Goal: Task Accomplishment & Management: Use online tool/utility

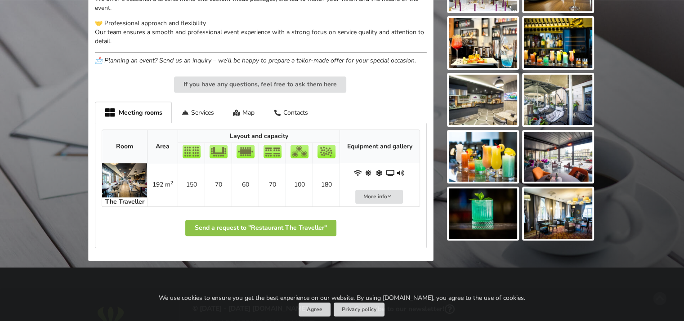
scroll to position [405, 0]
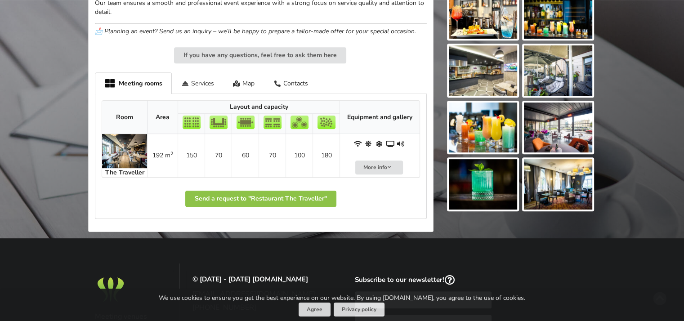
click at [205, 87] on div "Services" at bounding box center [198, 82] width 52 height 21
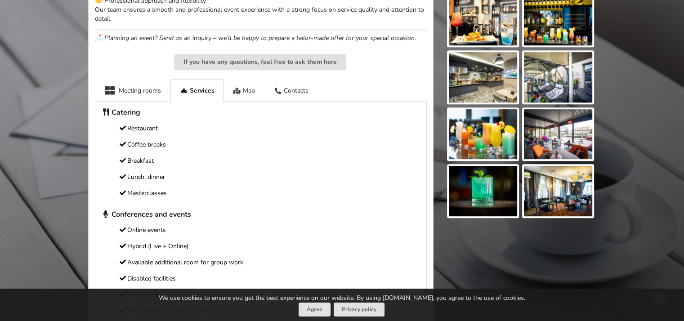
scroll to position [360, 0]
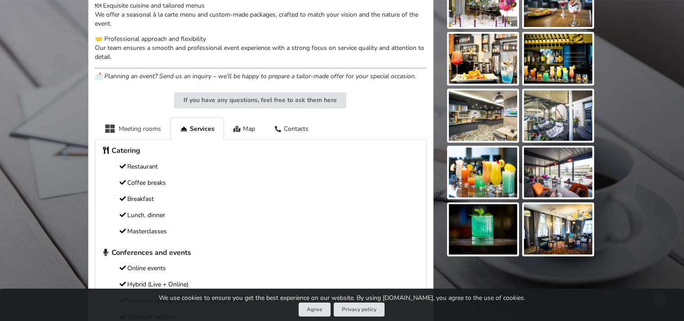
click at [132, 125] on div "Meeting rooms" at bounding box center [133, 128] width 76 height 22
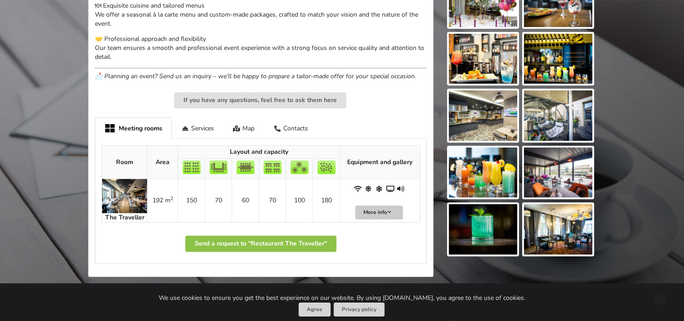
click at [382, 213] on button "More info" at bounding box center [379, 212] width 48 height 14
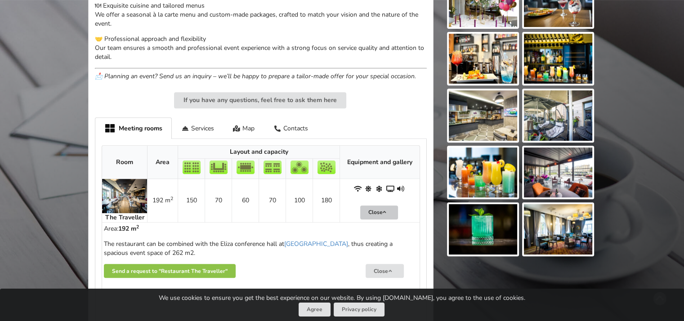
click at [382, 213] on icon at bounding box center [384, 211] width 6 height 5
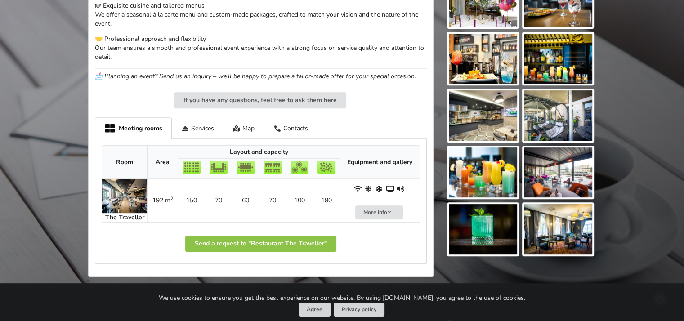
click at [128, 205] on img at bounding box center [124, 196] width 45 height 34
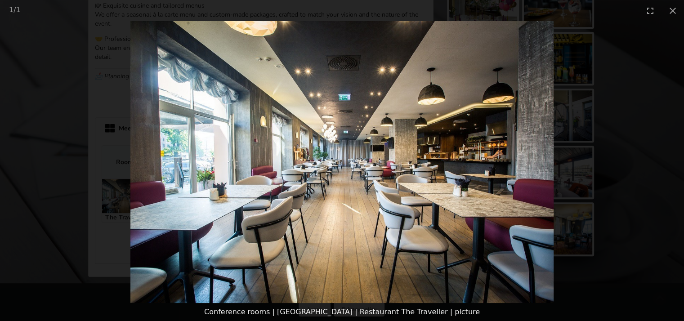
click at [33, 189] on picture at bounding box center [342, 162] width 684 height 282
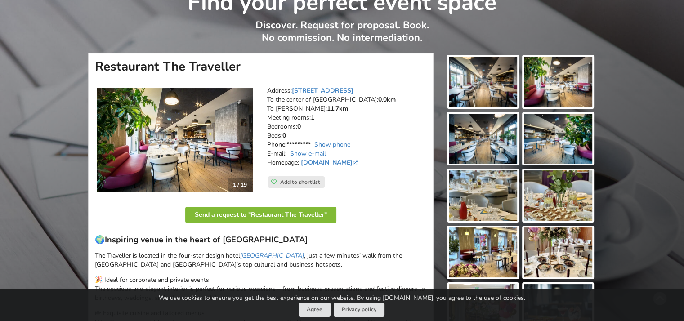
scroll to position [0, 0]
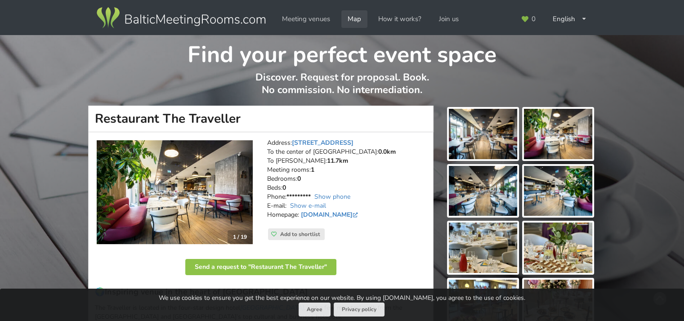
click at [351, 21] on link "Map" at bounding box center [354, 19] width 26 height 18
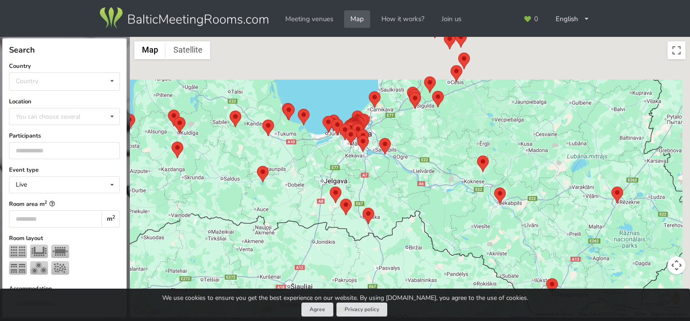
drag, startPoint x: 387, startPoint y: 121, endPoint x: 370, endPoint y: 195, distance: 76.1
click at [370, 195] on div at bounding box center [410, 177] width 561 height 281
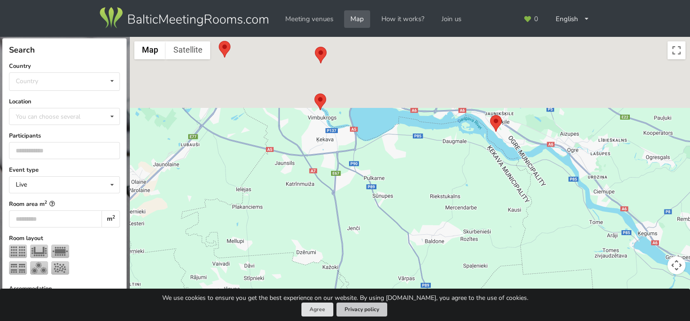
drag, startPoint x: 327, startPoint y: 134, endPoint x: 345, endPoint y: 315, distance: 182.5
click at [345, 315] on div "Search Clear Close Country Country Estonia Latvia Lithuania Location You can ch…" at bounding box center [345, 160] width 690 height 321
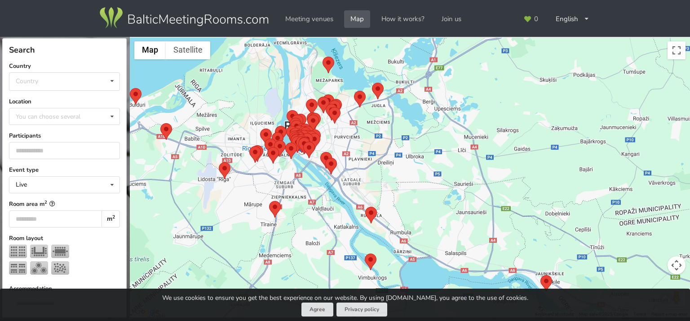
drag, startPoint x: 316, startPoint y: 249, endPoint x: 327, endPoint y: 249, distance: 10.3
click at [327, 249] on div at bounding box center [410, 177] width 561 height 281
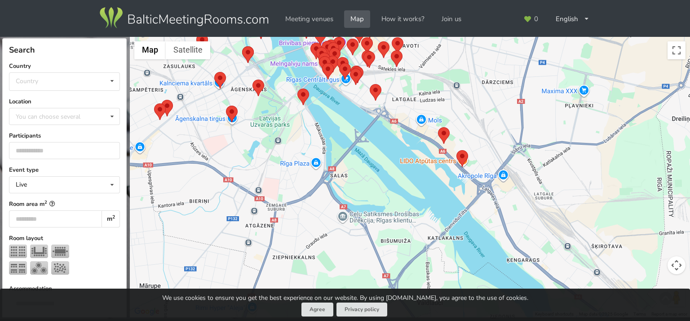
click at [303, 99] on img at bounding box center [304, 97] width 12 height 17
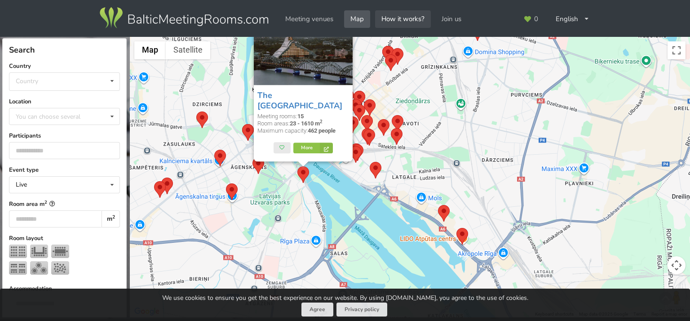
click at [400, 13] on link "How it works?" at bounding box center [403, 19] width 56 height 18
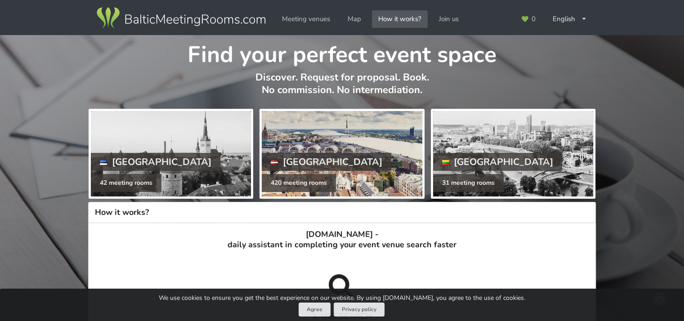
click at [358, 134] on div at bounding box center [342, 153] width 160 height 85
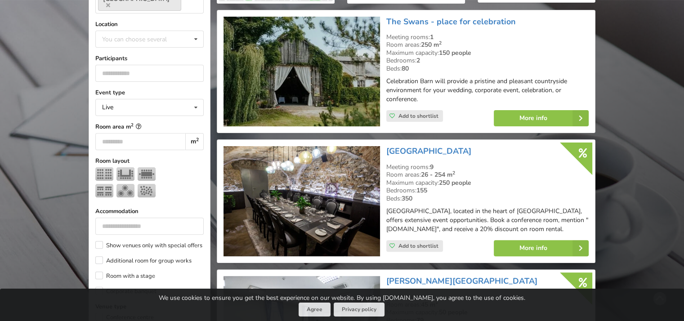
scroll to position [270, 0]
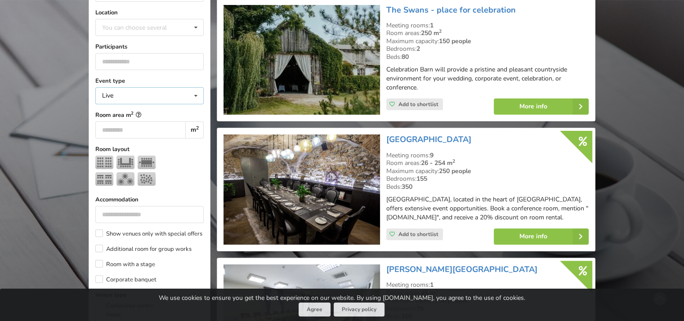
click at [172, 87] on div "Live Live Online Hybrid (Live + Online)" at bounding box center [149, 95] width 108 height 17
click at [171, 87] on div "Live Live Online Hybrid (Live + Online)" at bounding box center [149, 95] width 108 height 17
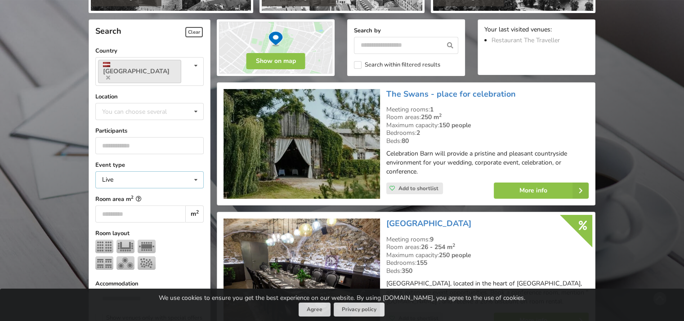
scroll to position [180, 0]
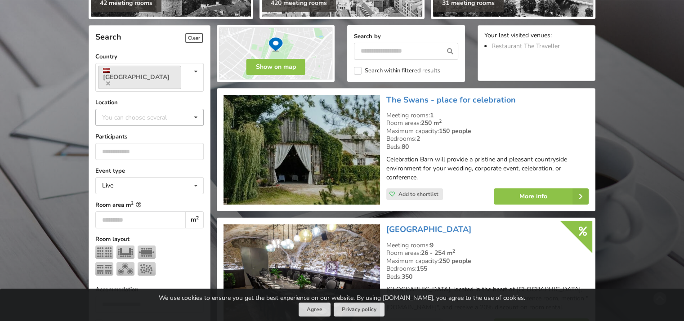
click at [145, 112] on div "You can choose several" at bounding box center [143, 117] width 87 height 10
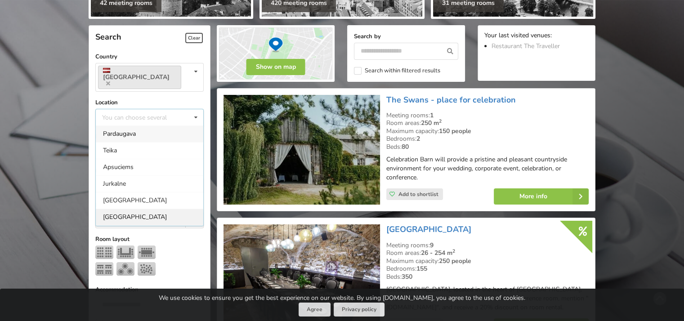
click at [133, 209] on div "[GEOGRAPHIC_DATA]" at bounding box center [149, 217] width 107 height 17
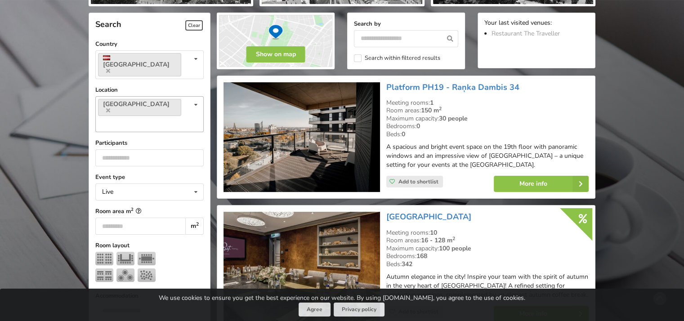
scroll to position [201, 0]
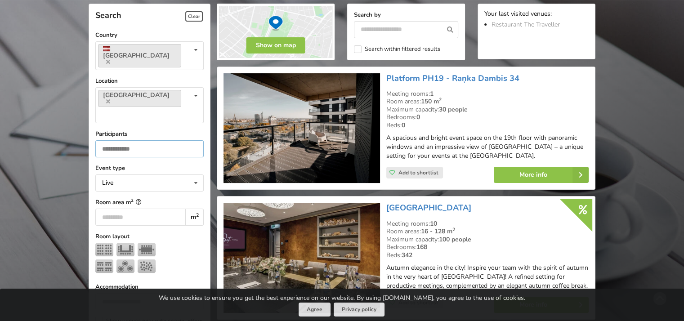
click at [110, 140] on input "number" at bounding box center [149, 148] width 108 height 17
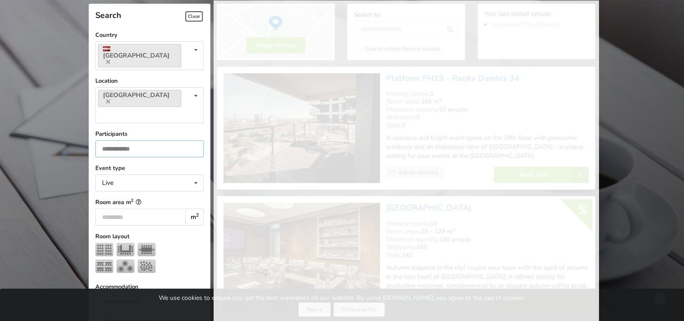
click at [192, 140] on input "*" at bounding box center [149, 148] width 108 height 17
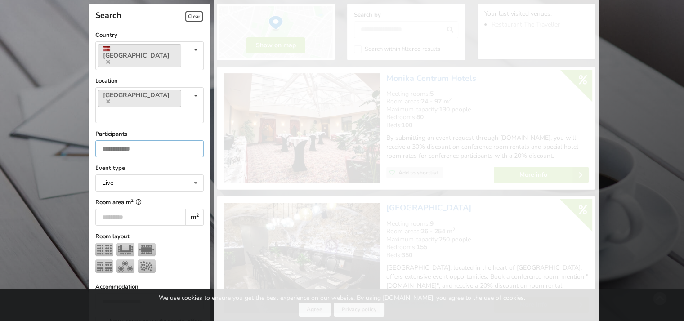
click at [192, 140] on input "*" at bounding box center [149, 148] width 108 height 17
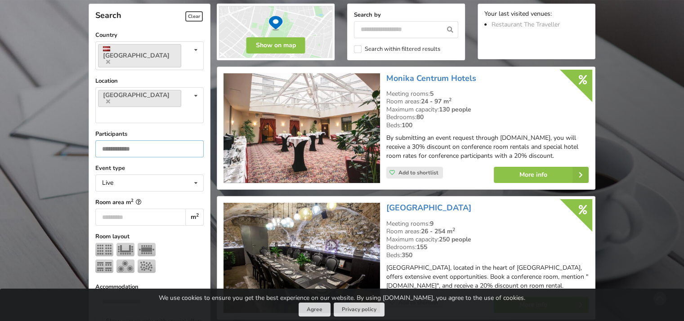
click at [192, 140] on input "*" at bounding box center [149, 148] width 108 height 17
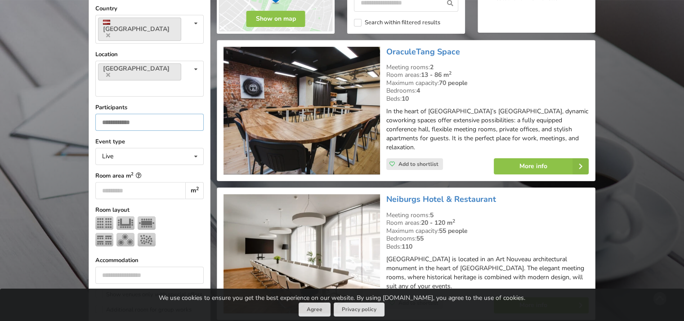
scroll to position [201, 0]
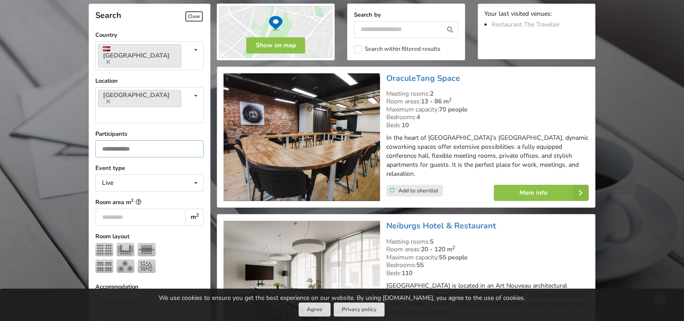
click at [194, 140] on input "*" at bounding box center [149, 148] width 108 height 17
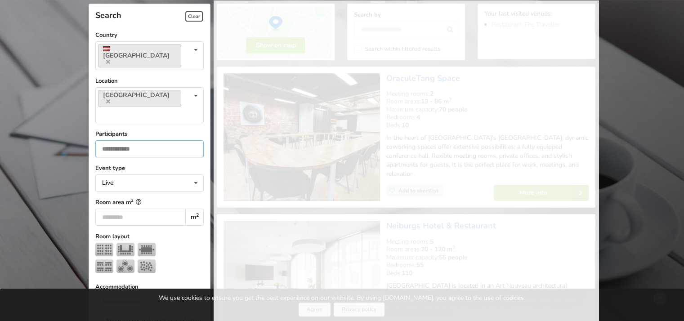
click at [194, 140] on input "*" at bounding box center [149, 148] width 108 height 17
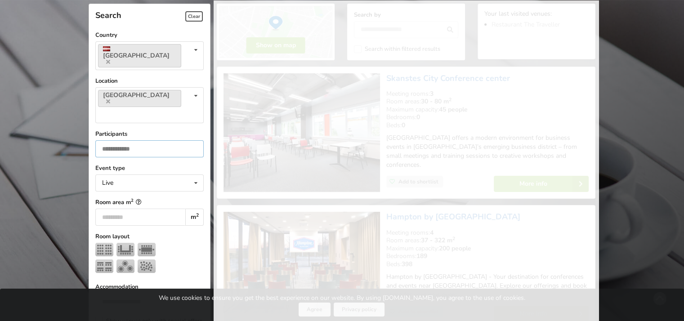
click at [194, 140] on input "*" at bounding box center [149, 148] width 108 height 17
click at [194, 140] on input "**" at bounding box center [149, 148] width 108 height 17
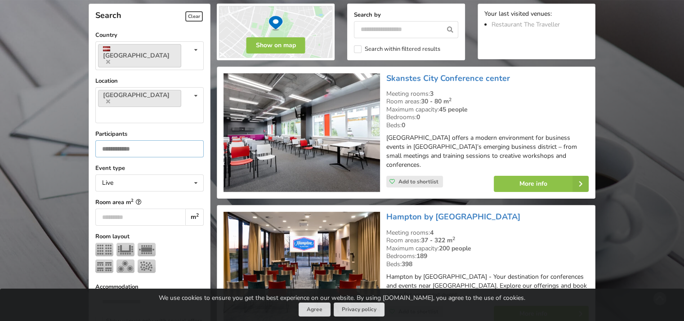
click at [194, 140] on input "**" at bounding box center [149, 148] width 108 height 17
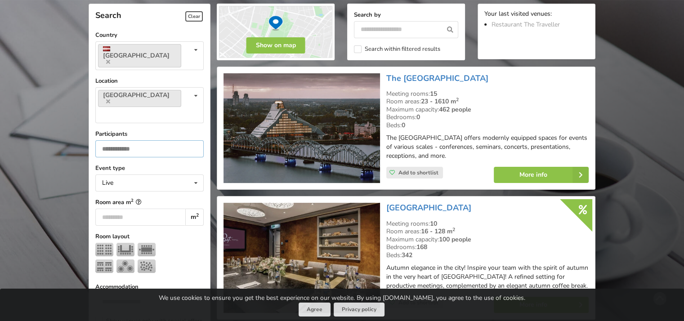
click at [194, 140] on input "**" at bounding box center [149, 148] width 108 height 17
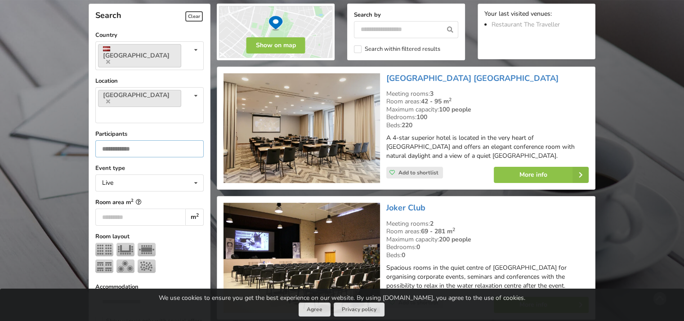
click at [194, 140] on input "**" at bounding box center [149, 148] width 108 height 17
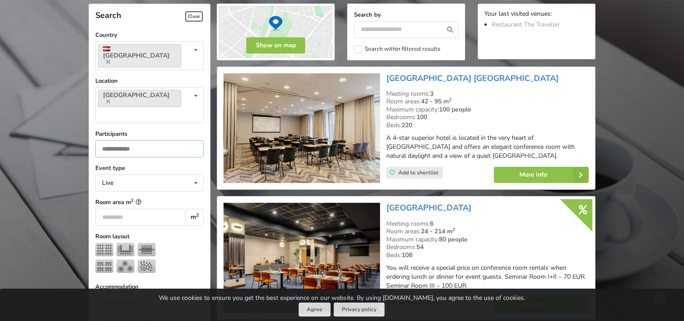
click at [194, 140] on input "**" at bounding box center [149, 148] width 108 height 17
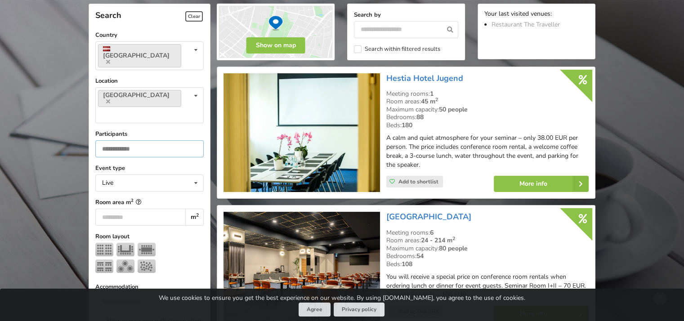
type input "**"
click at [194, 140] on input "**" at bounding box center [149, 148] width 108 height 17
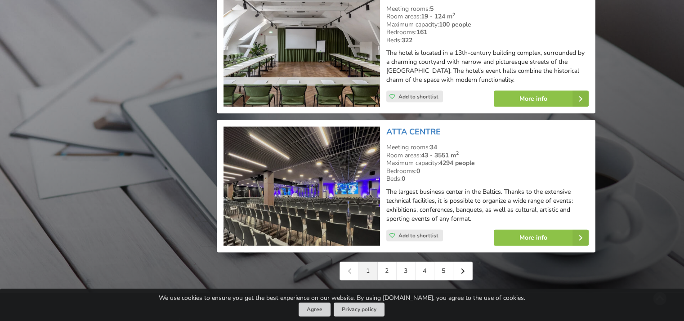
scroll to position [2044, 0]
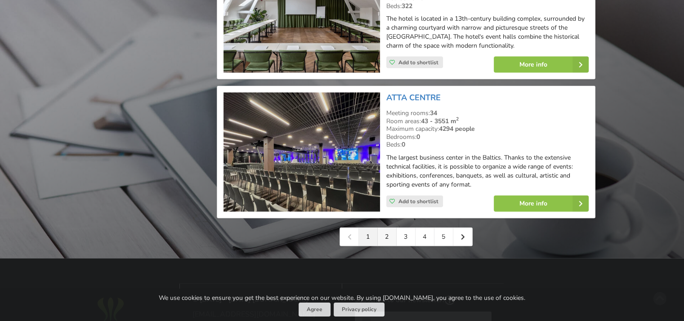
click at [385, 228] on link "2" at bounding box center [387, 237] width 19 height 18
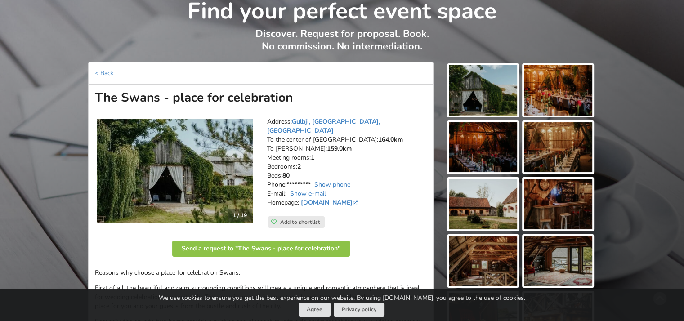
scroll to position [45, 0]
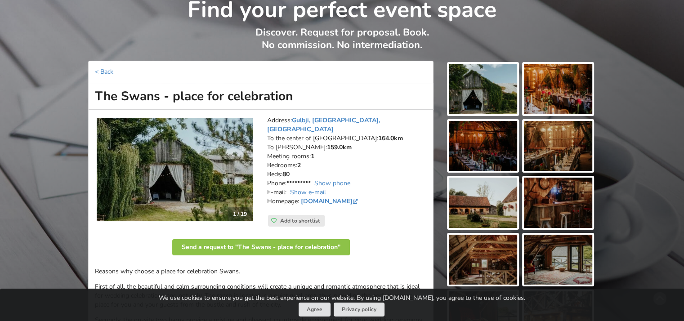
click at [485, 85] on img at bounding box center [483, 89] width 68 height 50
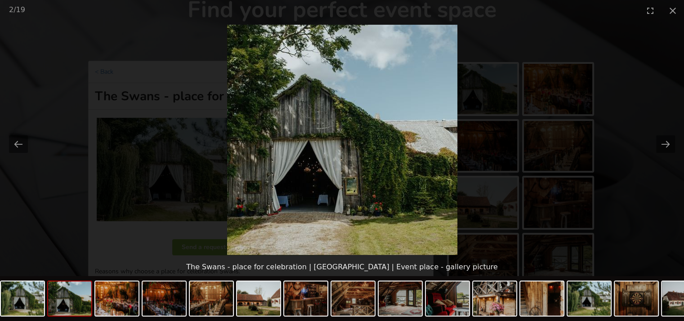
scroll to position [0, 0]
click at [334, 166] on img at bounding box center [342, 140] width 230 height 230
click at [31, 302] on img at bounding box center [22, 298] width 43 height 34
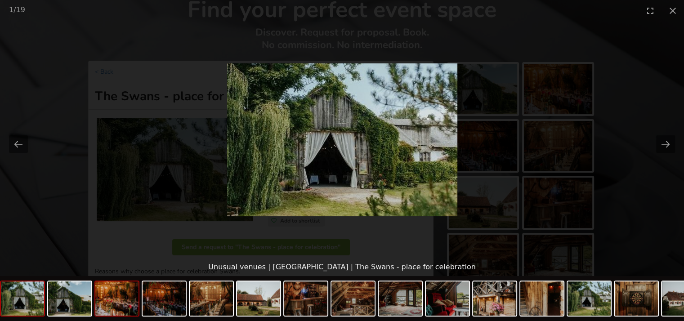
click at [123, 306] on img at bounding box center [116, 298] width 43 height 34
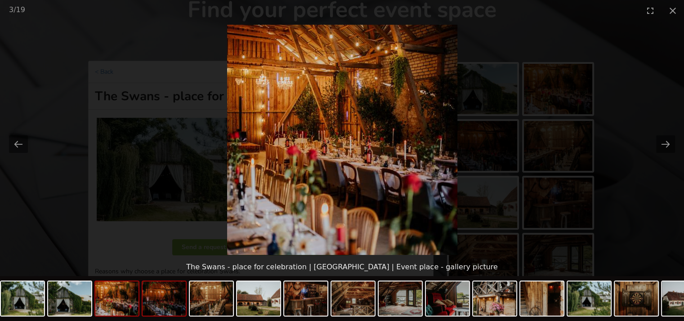
click at [173, 301] on img at bounding box center [163, 298] width 43 height 34
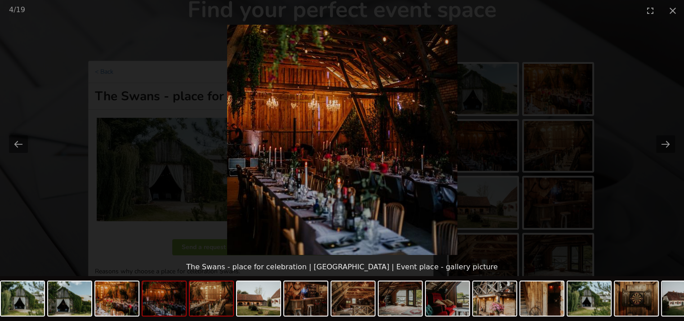
click at [205, 301] on img at bounding box center [211, 298] width 43 height 34
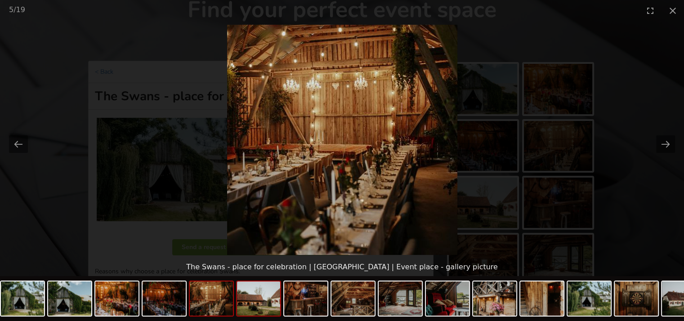
click at [252, 300] on img at bounding box center [258, 298] width 43 height 34
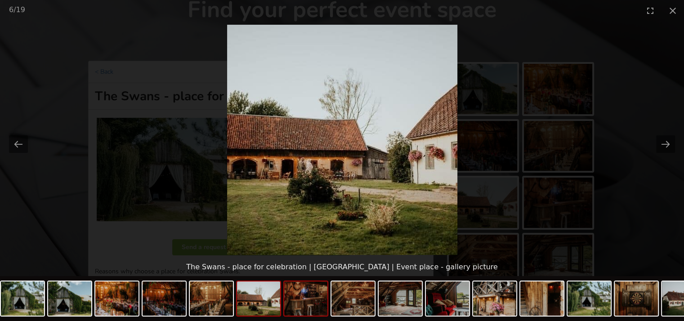
click at [306, 301] on img at bounding box center [305, 298] width 43 height 34
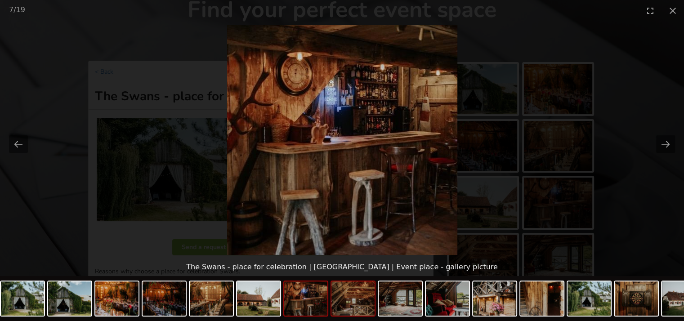
click at [354, 301] on img at bounding box center [352, 298] width 43 height 34
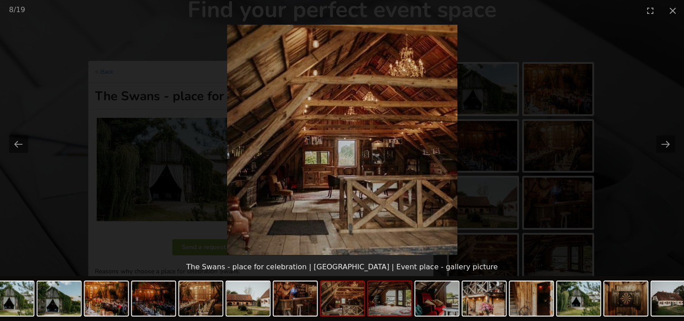
click at [391, 300] on img at bounding box center [389, 298] width 43 height 34
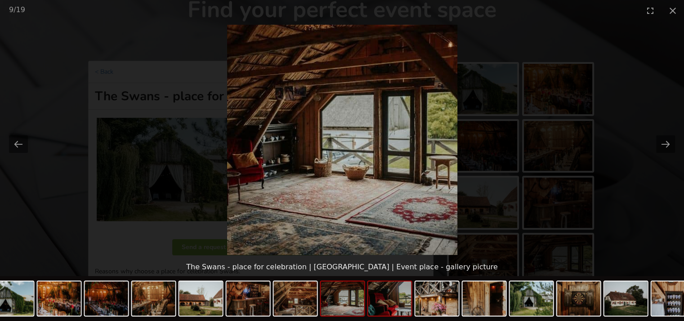
click at [393, 299] on img at bounding box center [389, 298] width 43 height 34
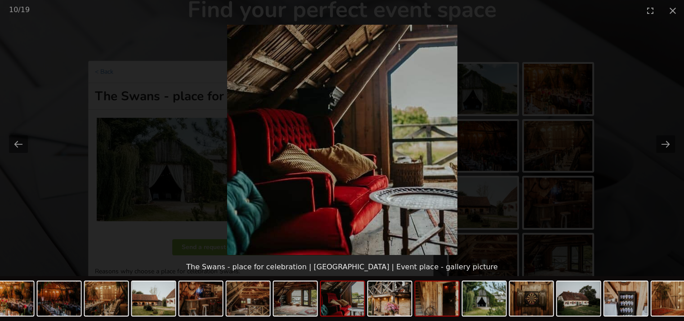
click at [435, 303] on img at bounding box center [436, 298] width 43 height 34
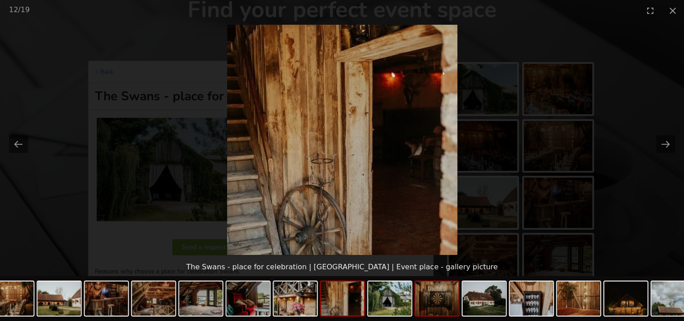
click at [417, 294] on img at bounding box center [436, 298] width 43 height 34
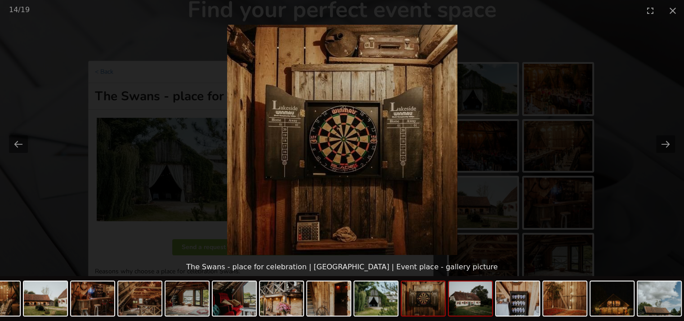
click at [476, 297] on img at bounding box center [470, 298] width 43 height 34
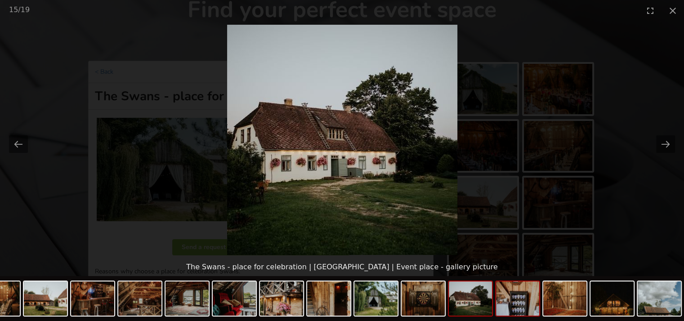
click at [496, 300] on img at bounding box center [517, 298] width 43 height 34
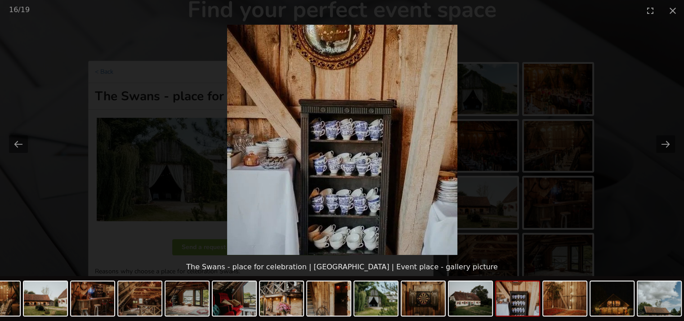
click at [669, 38] on picture at bounding box center [342, 139] width 684 height 237
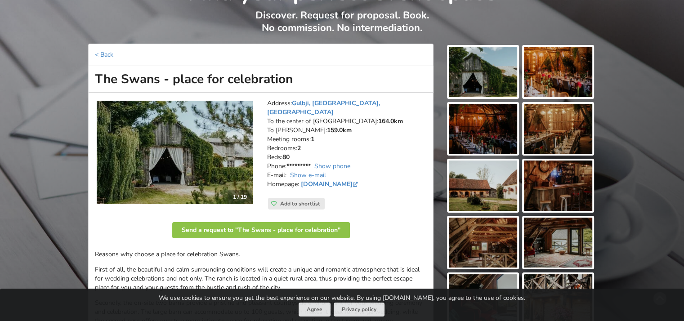
scroll to position [135, 0]
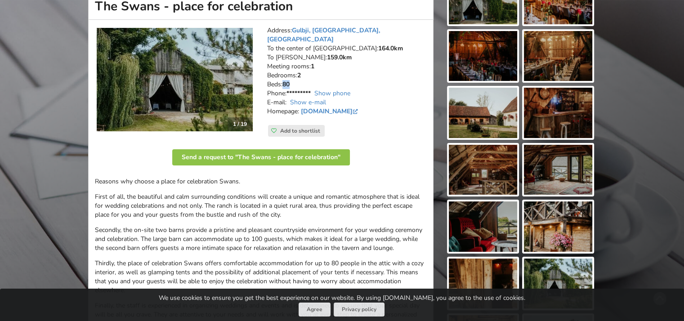
drag, startPoint x: 285, startPoint y: 73, endPoint x: 292, endPoint y: 73, distance: 6.7
click at [292, 73] on address "Address: Gulbji, Raņķu pagasts, Kuldiga Municipality To the center of Riga: 164…" at bounding box center [347, 75] width 160 height 99
drag, startPoint x: 292, startPoint y: 73, endPoint x: 284, endPoint y: 67, distance: 10.3
click at [284, 67] on address "Address: Gulbji, Raņķu pagasts, Kuldiga Municipality To the center of Riga: 164…" at bounding box center [347, 75] width 160 height 99
drag, startPoint x: 293, startPoint y: 74, endPoint x: 282, endPoint y: 74, distance: 11.2
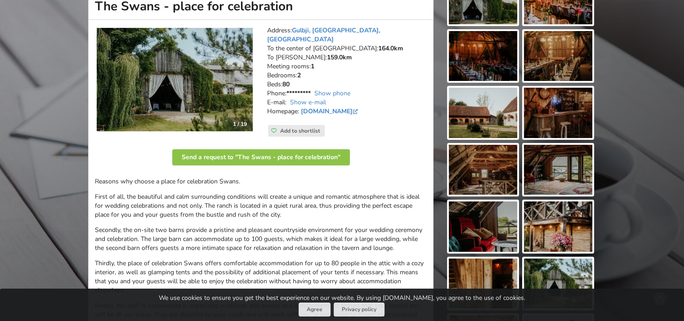
click at [282, 74] on address "Address: Gulbji, Raņķu pagasts, Kuldiga Municipality To the center of Riga: 164…" at bounding box center [347, 75] width 160 height 99
drag, startPoint x: 282, startPoint y: 74, endPoint x: 273, endPoint y: 74, distance: 8.5
click at [273, 74] on address "Address: Gulbji, Raņķu pagasts, Kuldiga Municipality To the center of Riga: 164…" at bounding box center [347, 75] width 160 height 99
click at [312, 58] on address "Address: Gulbji, Raņķu pagasts, Kuldiga Municipality To the center of Riga: 164…" at bounding box center [347, 75] width 160 height 99
drag, startPoint x: 312, startPoint y: 58, endPoint x: 297, endPoint y: 62, distance: 16.2
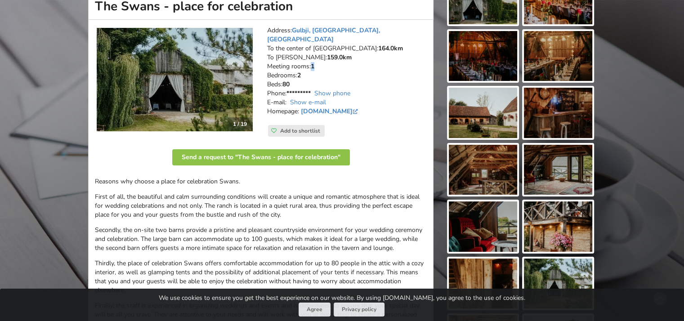
click at [297, 62] on address "Address: Gulbji, Raņķu pagasts, Kuldiga Municipality To the center of Riga: 164…" at bounding box center [347, 75] width 160 height 99
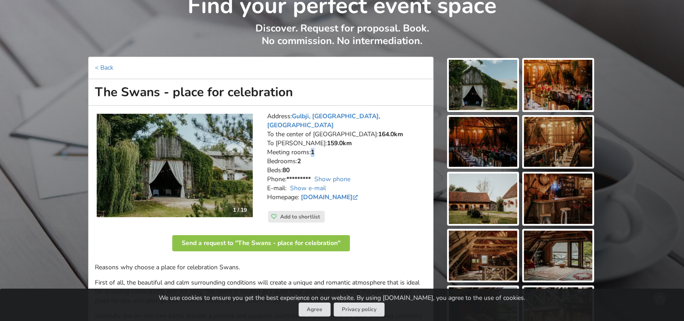
scroll to position [90, 0]
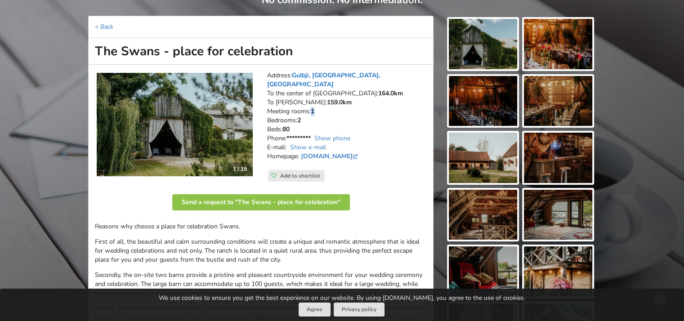
click at [373, 74] on link "Gulbji, Raņķu pagasts, Kuldiga Municipality" at bounding box center [323, 80] width 113 height 18
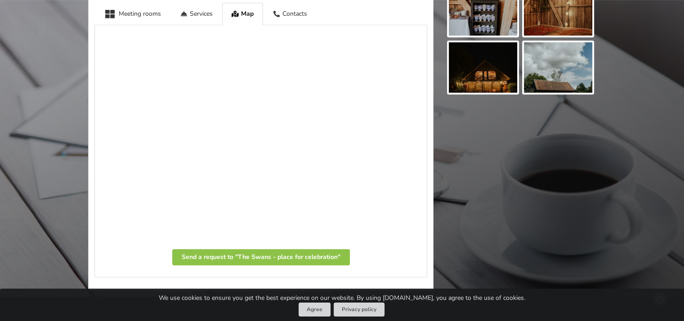
scroll to position [520, 0]
